Goal: Task Accomplishment & Management: Manage account settings

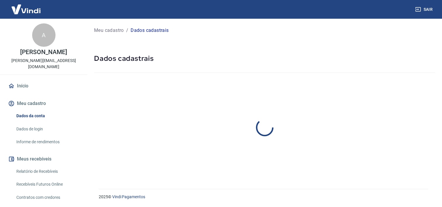
select select "SP"
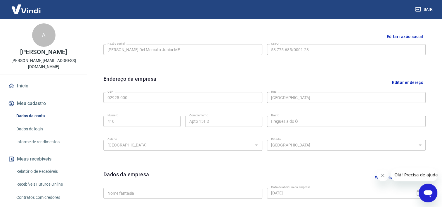
scroll to position [138, 0]
click at [403, 82] on button "Editar endereço" at bounding box center [408, 82] width 36 height 15
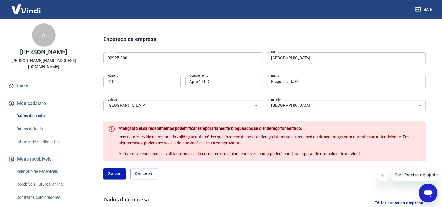
scroll to position [179, 0]
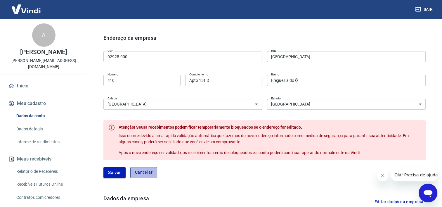
click at [153, 172] on button "Cancelar" at bounding box center [143, 172] width 27 height 11
